Goal: Task Accomplishment & Management: Complete application form

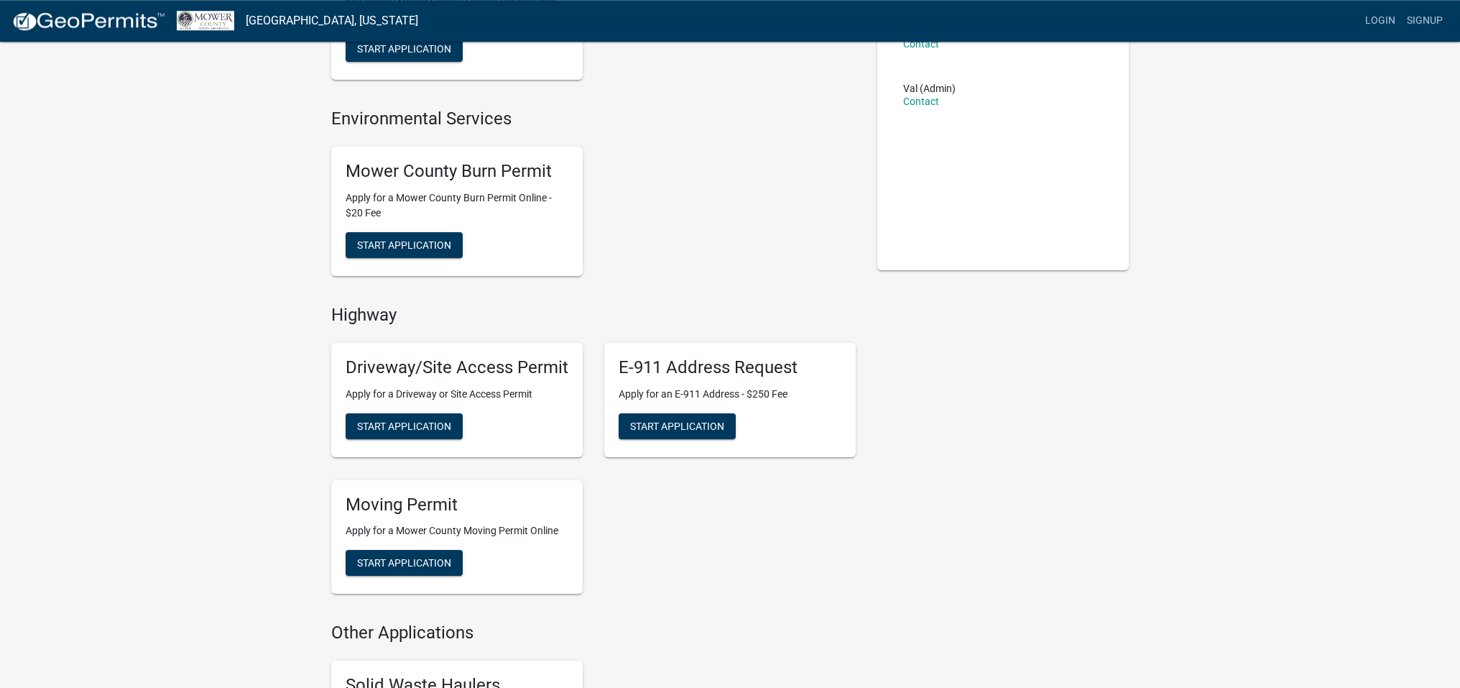
scroll to position [230, 0]
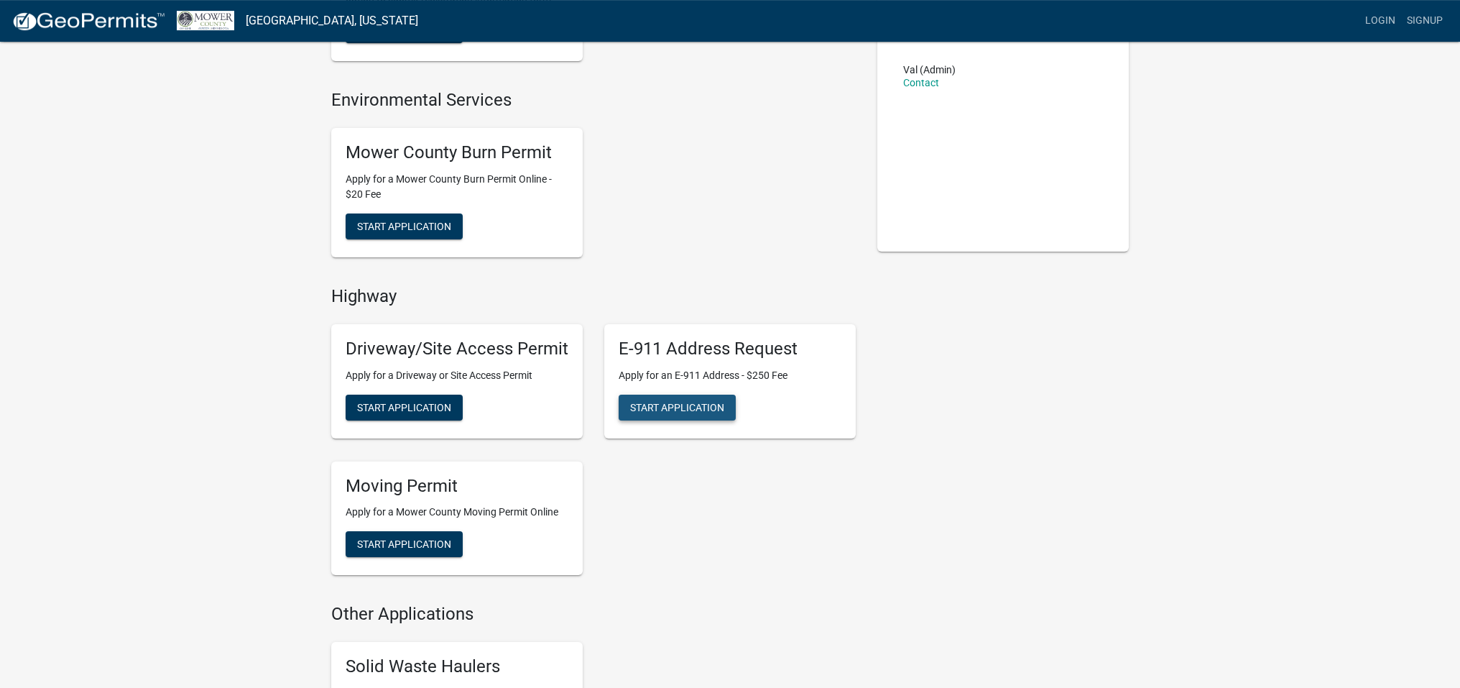
click at [673, 420] on button "Start Application" at bounding box center [677, 407] width 117 height 26
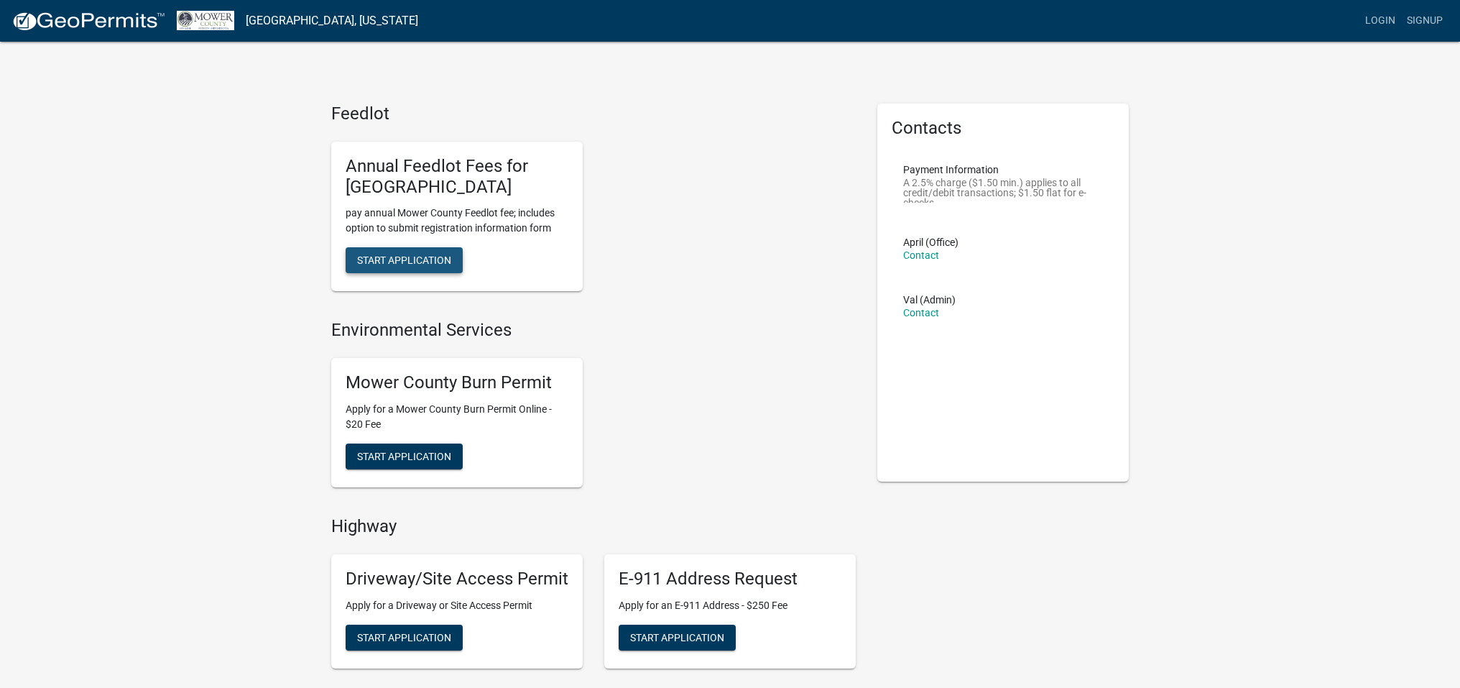
click at [416, 266] on span "Start Application" at bounding box center [404, 259] width 94 height 11
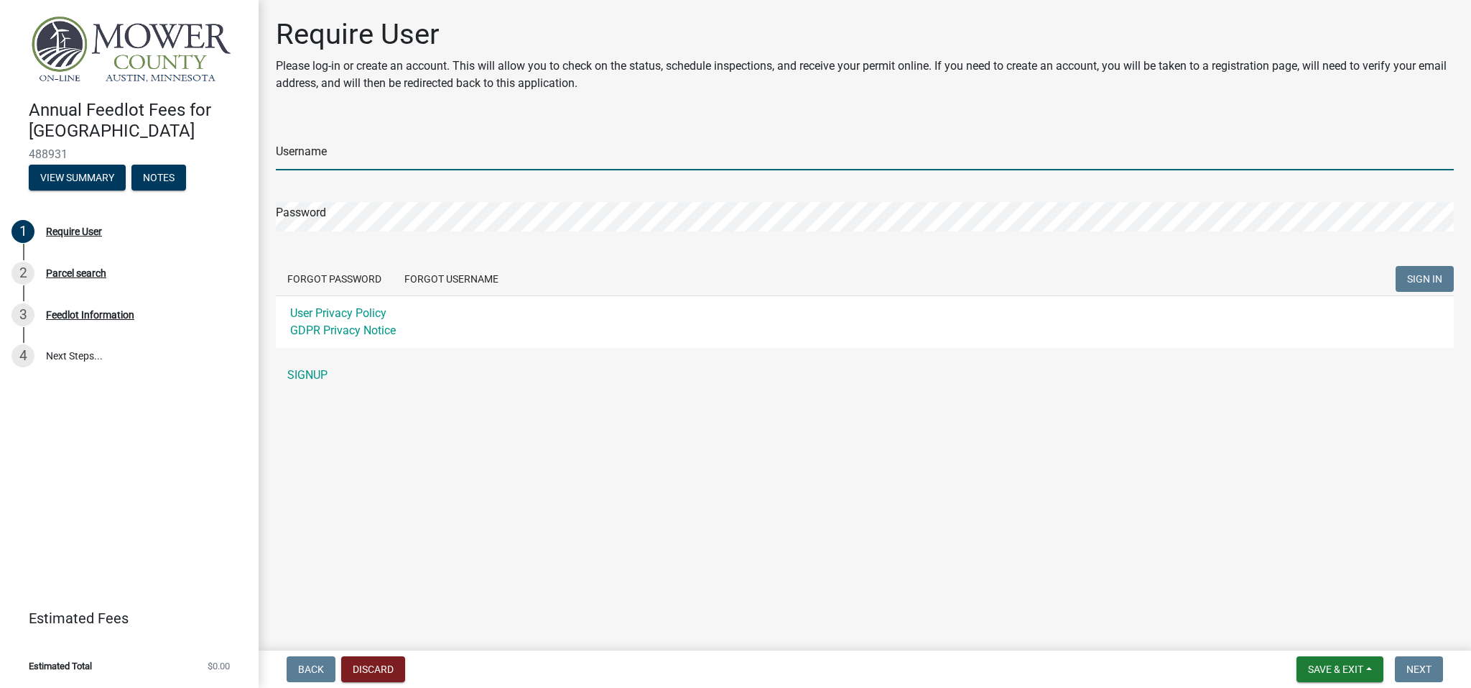
type input "stevedurst"
click at [1417, 282] on span "SIGN IN" at bounding box center [1424, 278] width 35 height 11
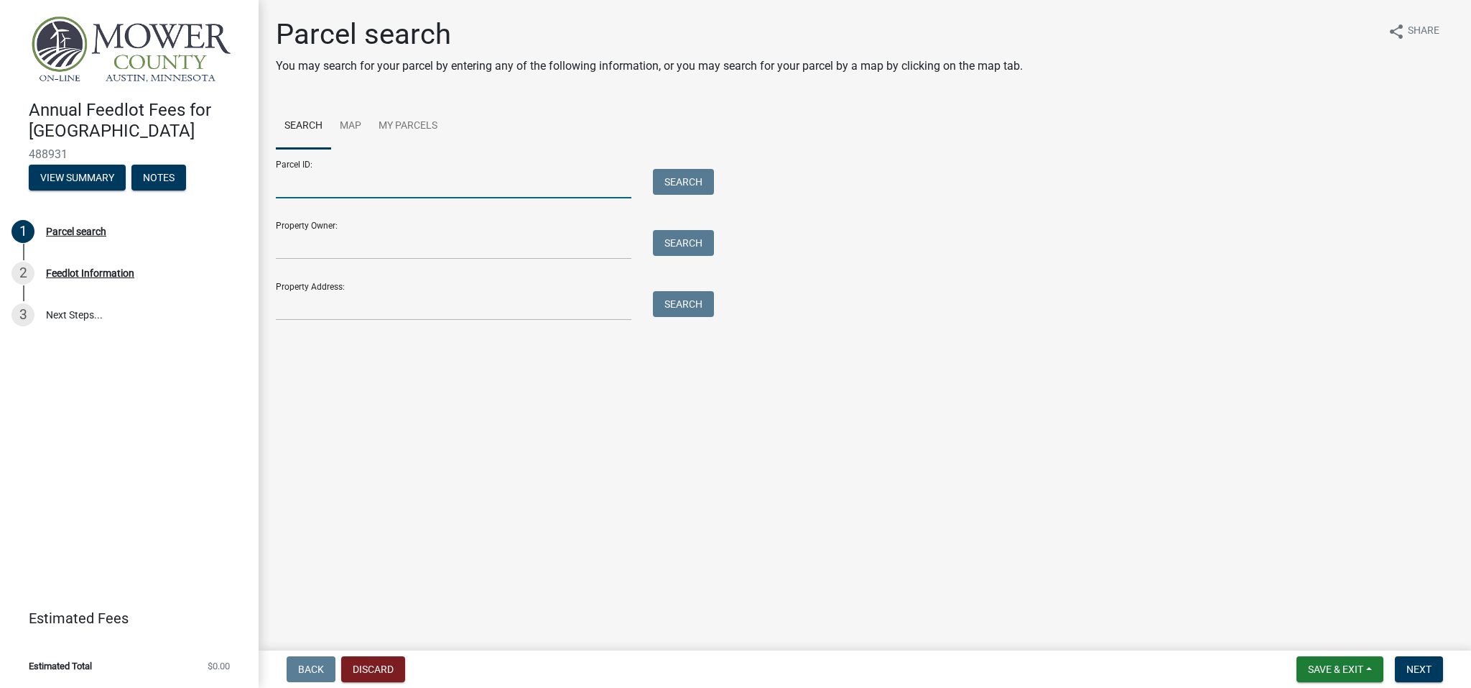
click at [472, 188] on input "Parcel ID:" at bounding box center [454, 183] width 356 height 29
click at [400, 125] on link "My Parcels" at bounding box center [408, 126] width 76 height 46
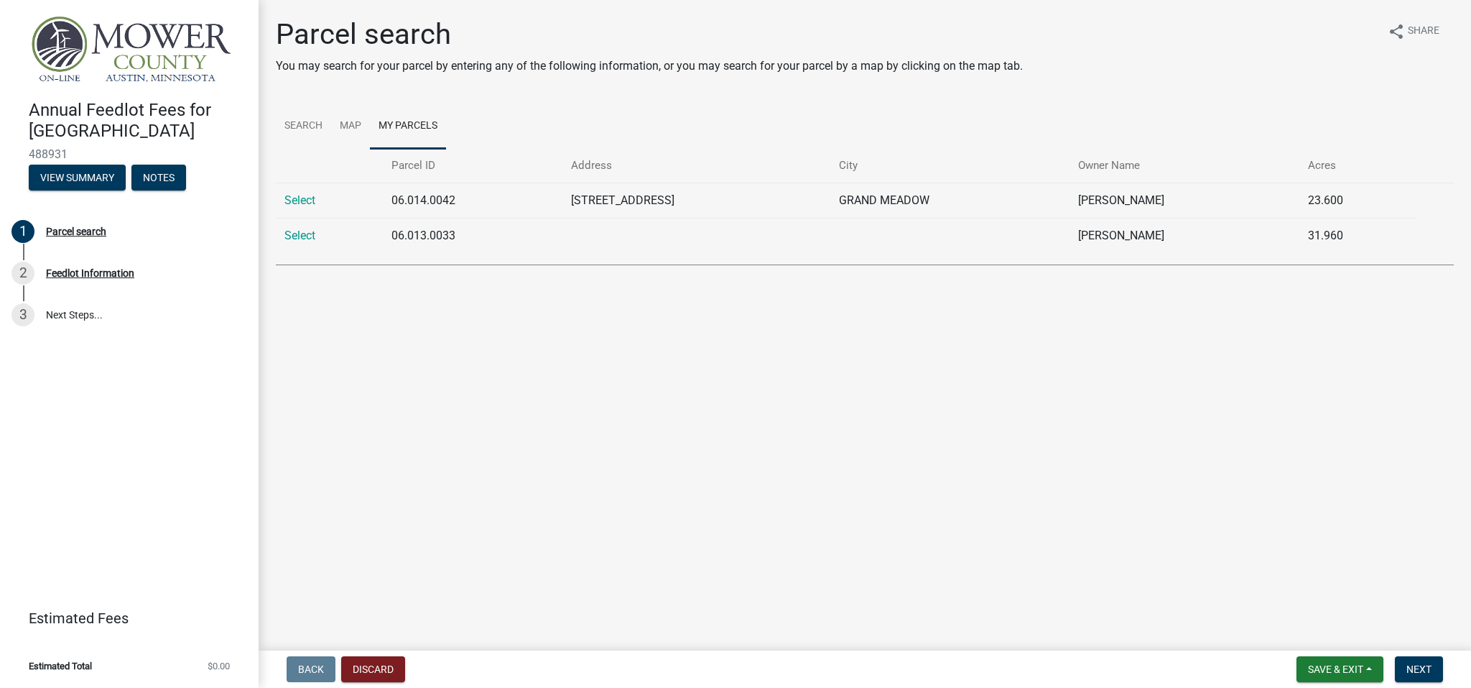
click at [399, 246] on td "06.013.0033" at bounding box center [473, 235] width 180 height 35
click at [308, 242] on link "Select" at bounding box center [299, 235] width 31 height 14
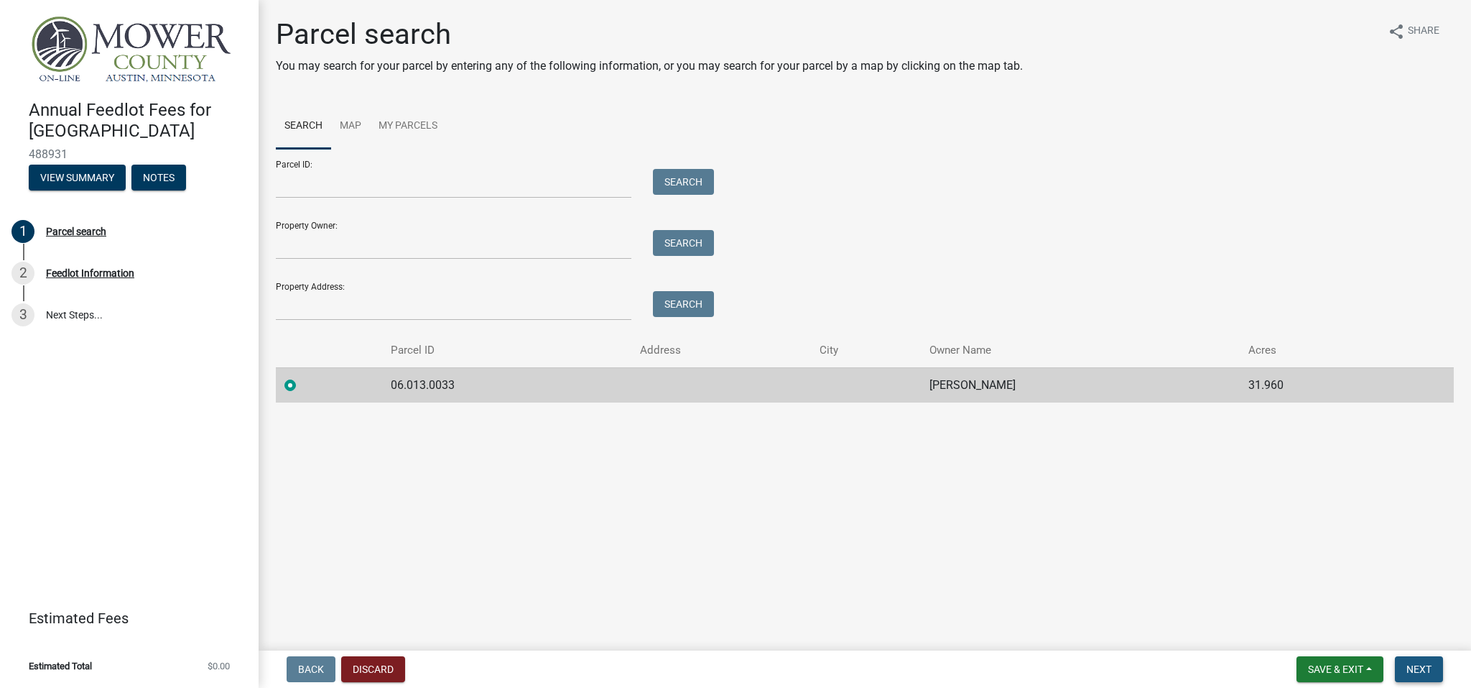
click at [1417, 670] on span "Next" at bounding box center [1419, 668] width 25 height 11
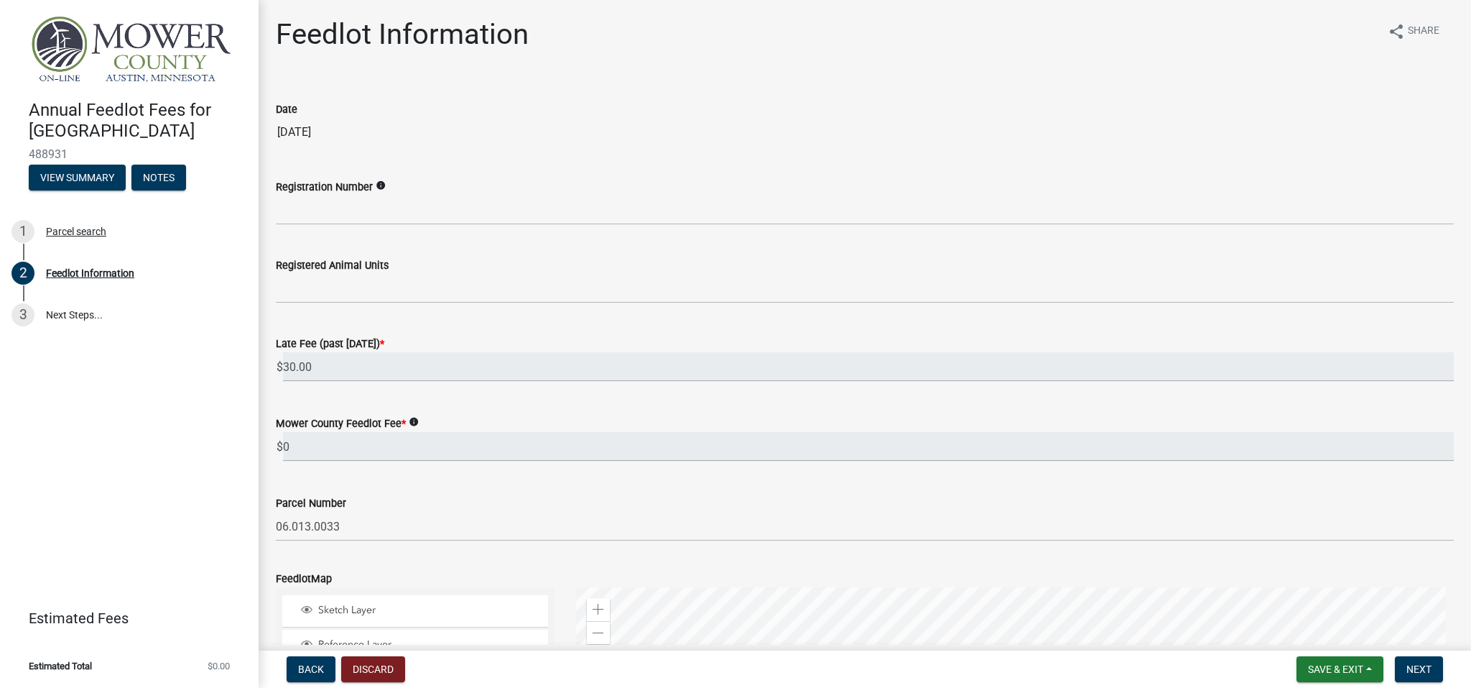
click at [381, 343] on label "Late Fee (past [DATE]) *" at bounding box center [330, 344] width 108 height 10
click at [381, 352] on input "30.00" at bounding box center [868, 366] width 1171 height 29
click at [384, 343] on label "Late Fee (past [DATE]) *" at bounding box center [330, 344] width 108 height 10
click at [400, 352] on input "30.00" at bounding box center [868, 366] width 1171 height 29
click at [373, 192] on label "Registration Number" at bounding box center [324, 187] width 97 height 10
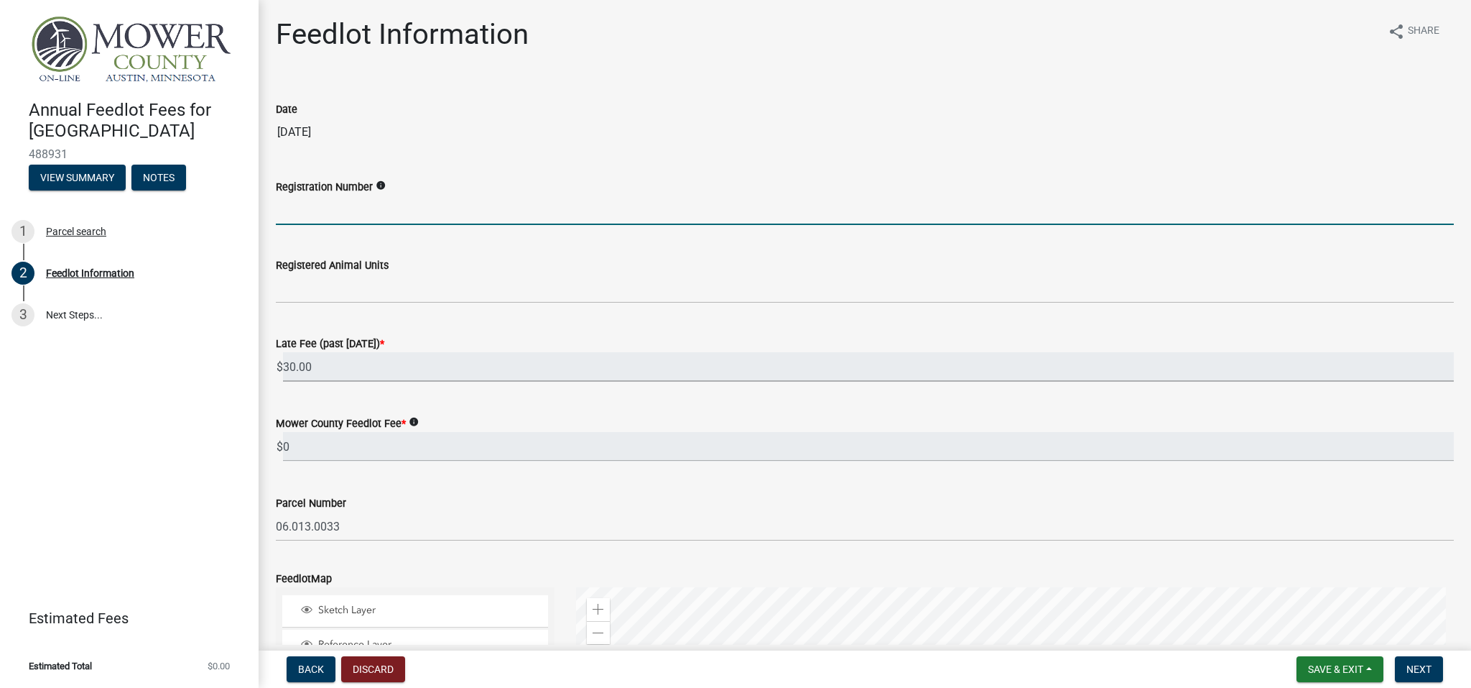
click at [384, 195] on input "Registration Number" at bounding box center [865, 209] width 1178 height 29
